Goal: Entertainment & Leisure: Consume media (video, audio)

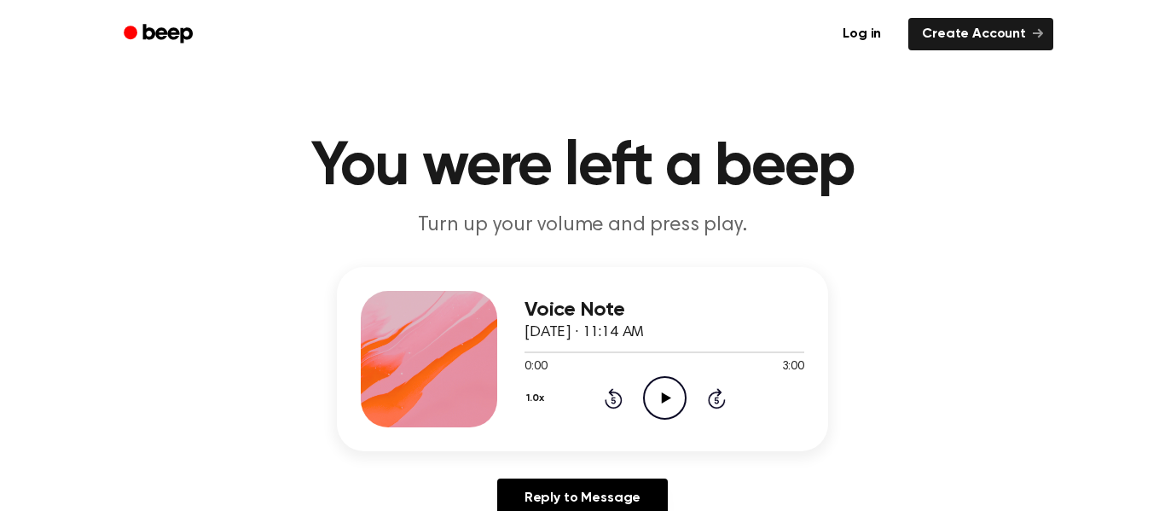
click at [662, 398] on icon at bounding box center [665, 397] width 9 height 11
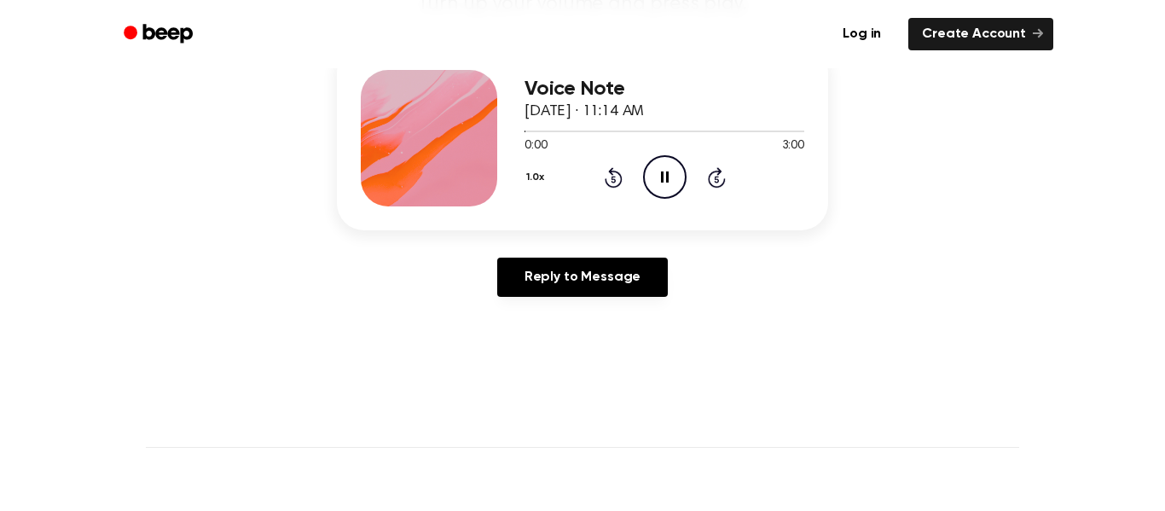
scroll to position [197, 0]
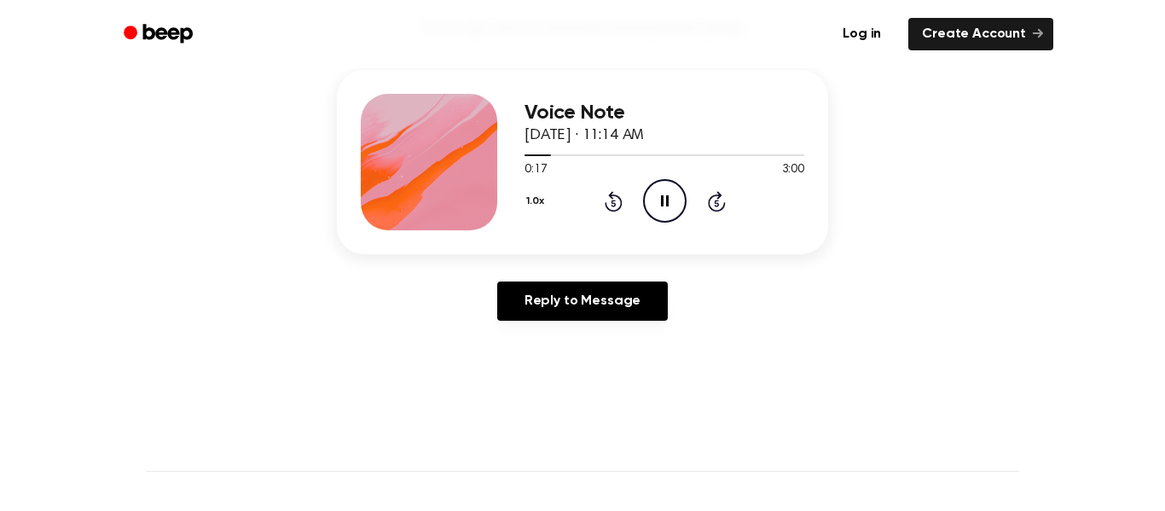
click at [607, 197] on icon "Rewind 5 seconds" at bounding box center [613, 201] width 19 height 22
click at [661, 204] on icon at bounding box center [665, 200] width 9 height 11
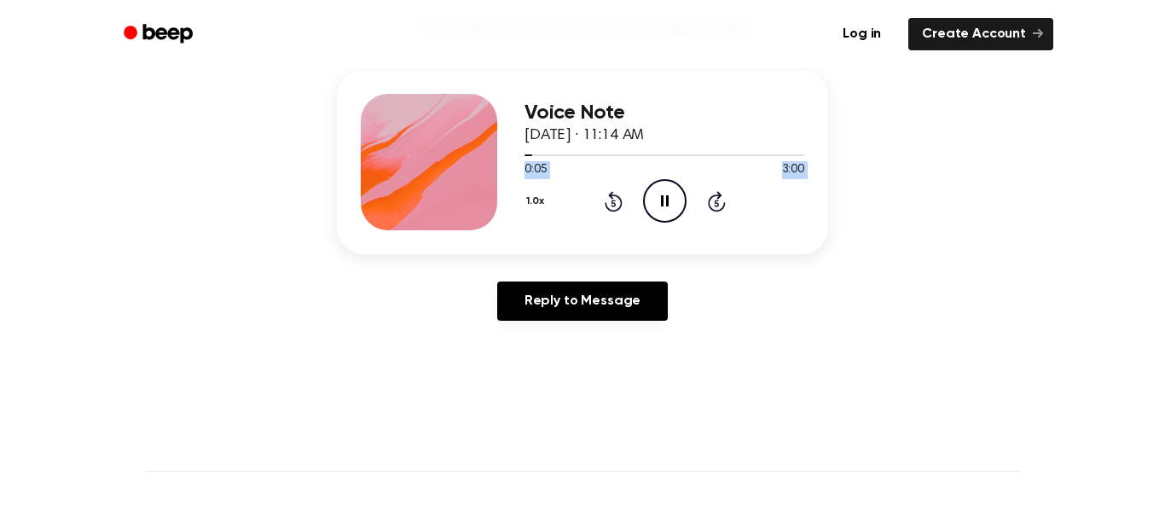
drag, startPoint x: 535, startPoint y: 159, endPoint x: 910, endPoint y: 183, distance: 376.2
click at [910, 183] on div "Voice Note [DATE] · 11:14 AM 0:05 3:00 Your browser does not support the [objec…" at bounding box center [582, 202] width 1125 height 264
click at [564, 156] on div at bounding box center [665, 155] width 280 height 14
drag, startPoint x: 566, startPoint y: 157, endPoint x: 815, endPoint y: 167, distance: 249.3
click at [815, 167] on div "Voice Note [DATE] · 11:14 AM 0:26 3:00 Your browser does not support the [objec…" at bounding box center [582, 162] width 491 height 184
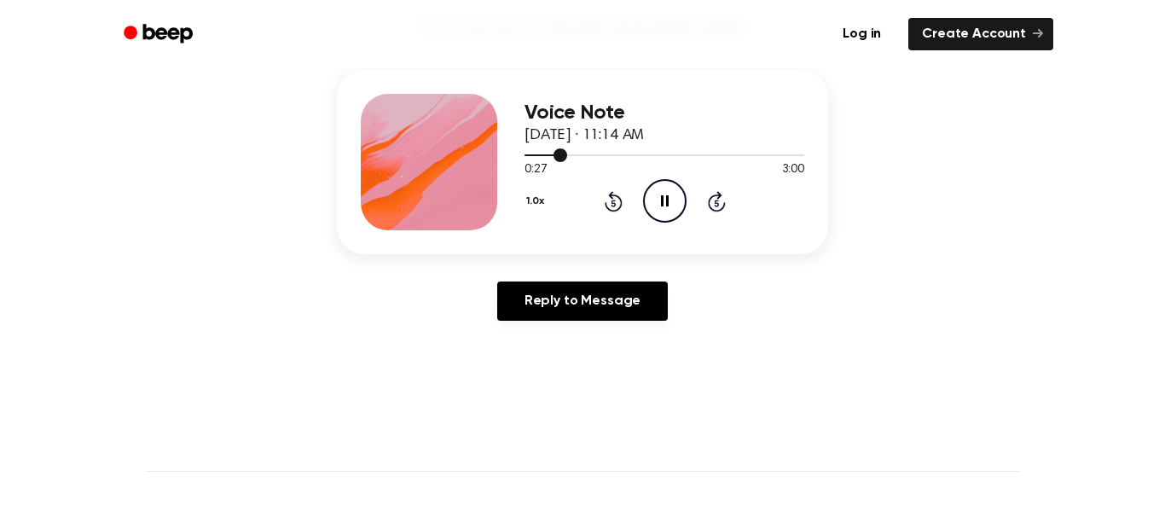
click at [769, 158] on div at bounding box center [665, 155] width 280 height 14
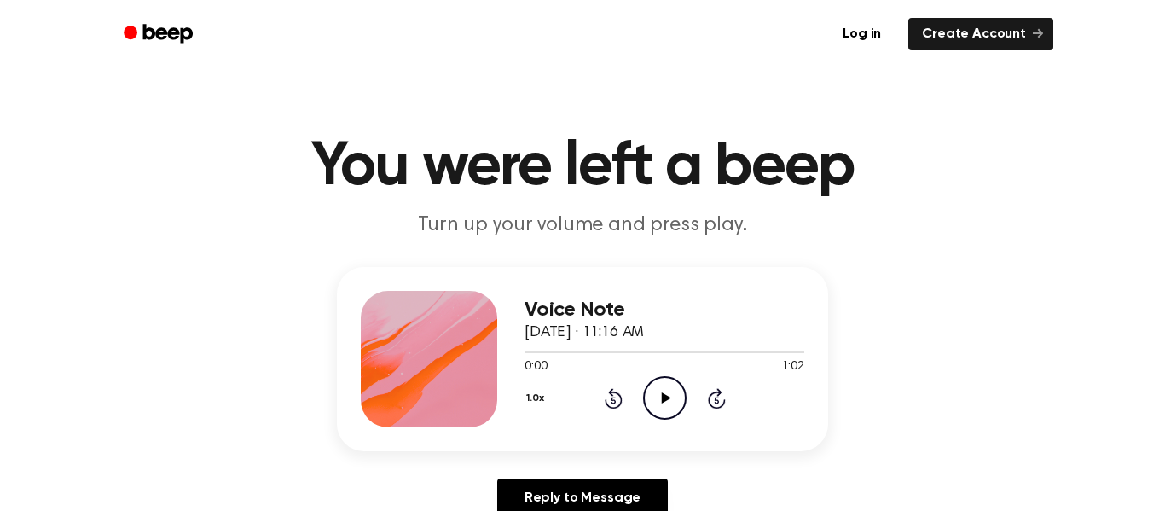
click at [668, 415] on icon "Play Audio" at bounding box center [665, 398] width 44 height 44
click at [663, 415] on icon "Pause Audio" at bounding box center [665, 398] width 44 height 44
click at [669, 416] on icon "Play Audio" at bounding box center [665, 398] width 44 height 44
drag, startPoint x: 708, startPoint y: 348, endPoint x: 610, endPoint y: 352, distance: 98.2
click at [610, 352] on div at bounding box center [665, 352] width 280 height 14
